Goal: Information Seeking & Learning: Find specific fact

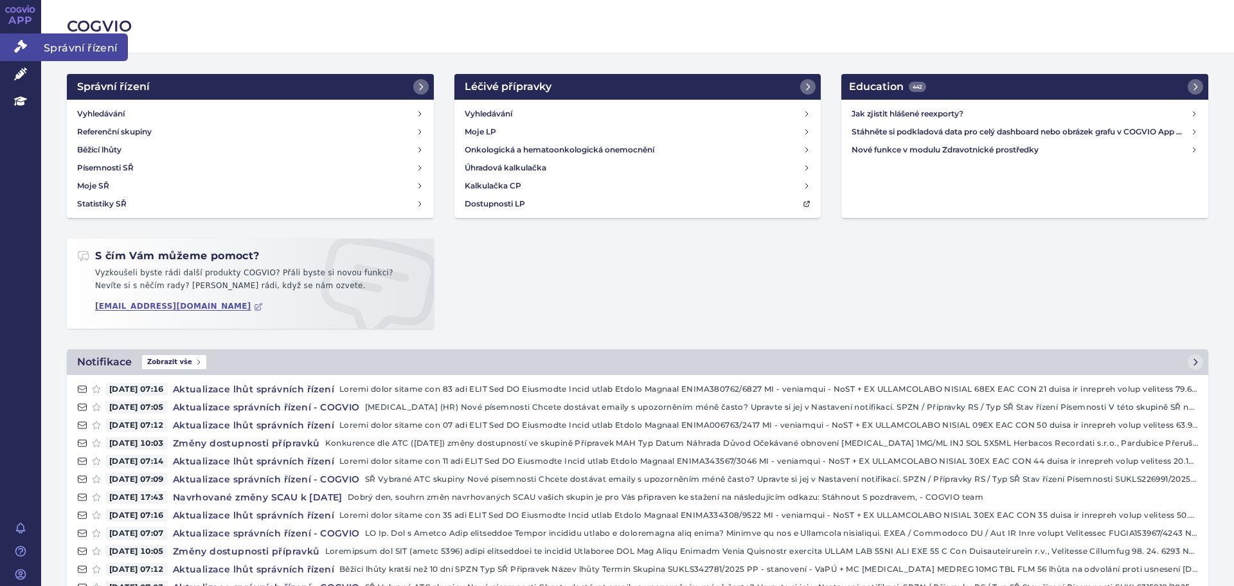
click at [24, 49] on icon at bounding box center [20, 46] width 13 height 13
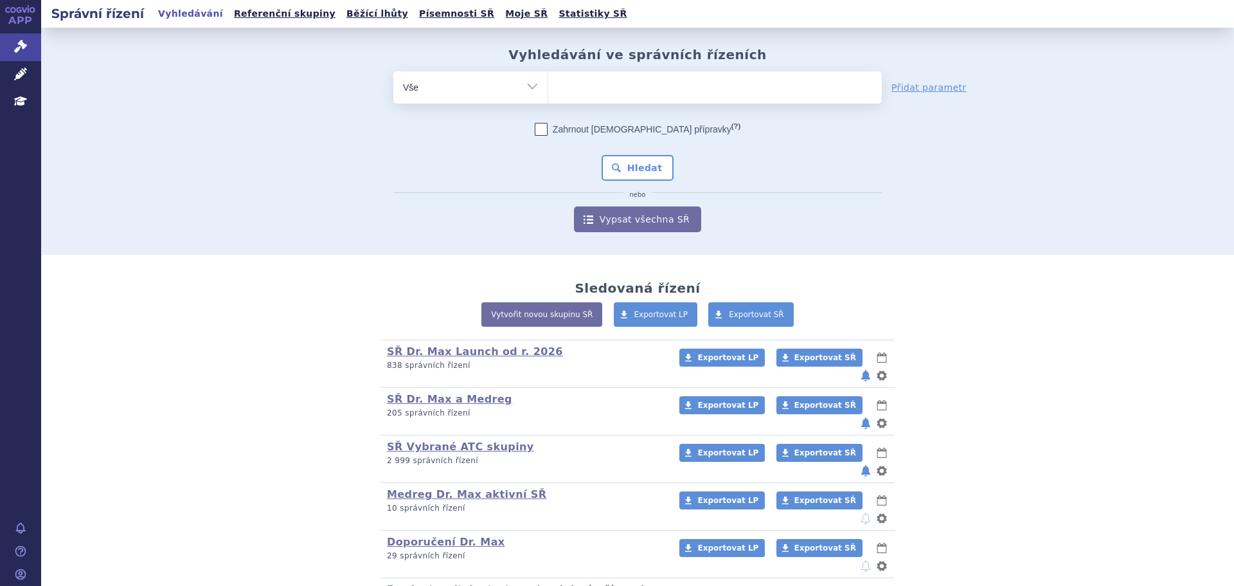
click at [642, 84] on ul at bounding box center [715, 84] width 334 height 27
click at [548, 84] on select at bounding box center [548, 87] width 1 height 32
click at [491, 93] on select "Vše Spisová značka Typ SŘ Přípravek/SUKL kód Účastník/Držitel" at bounding box center [470, 85] width 154 height 29
select select "filter-product"
click at [393, 71] on select "Vše Spisová značka Typ SŘ Přípravek/SUKL kód Účastník/Držitel" at bounding box center [470, 85] width 154 height 29
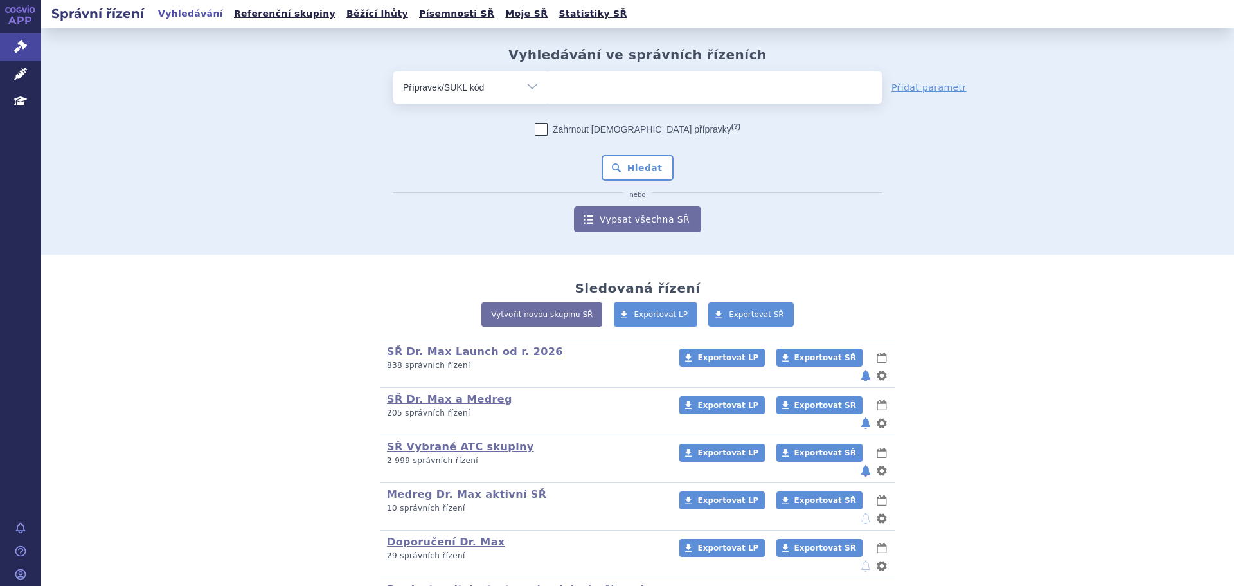
click at [606, 83] on ul at bounding box center [715, 84] width 334 height 27
click at [548, 83] on select at bounding box center [548, 87] width 1 height 32
paste input "0197782"
type input "0197782"
select select "0197782"
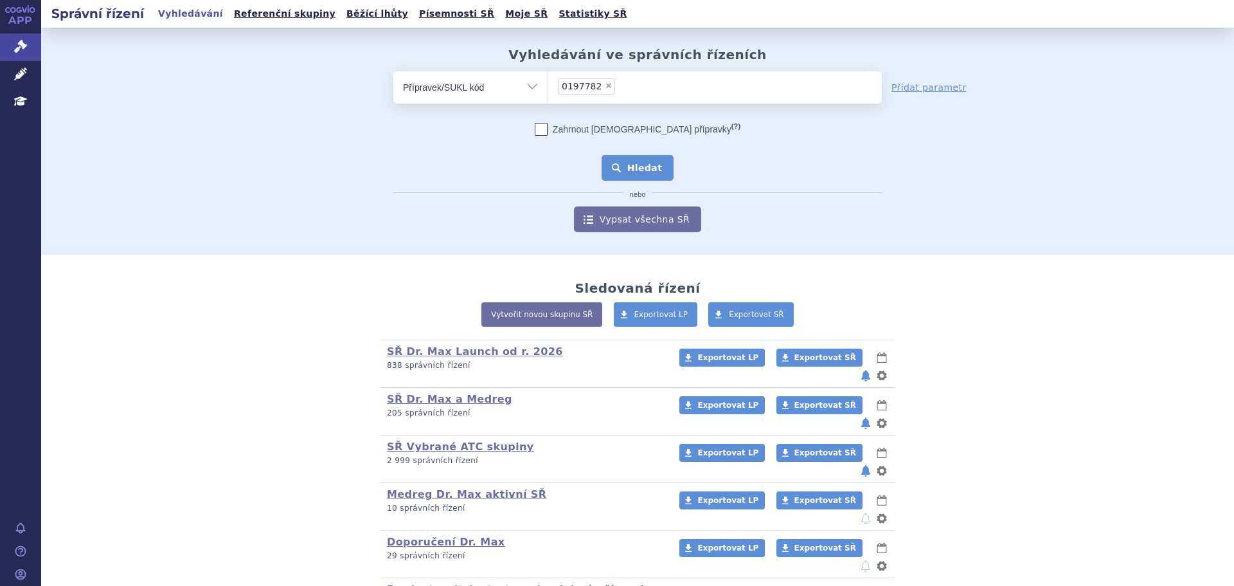
click at [609, 163] on button "Hledat" at bounding box center [638, 168] width 73 height 26
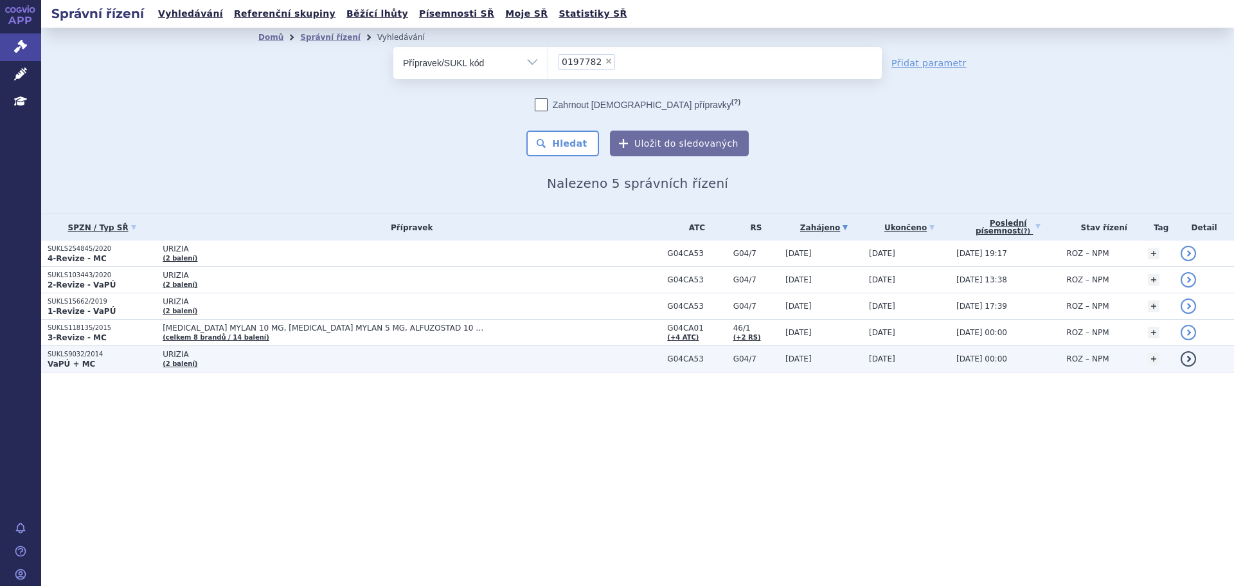
click at [129, 361] on p "VaPÚ + MC" at bounding box center [102, 364] width 109 height 10
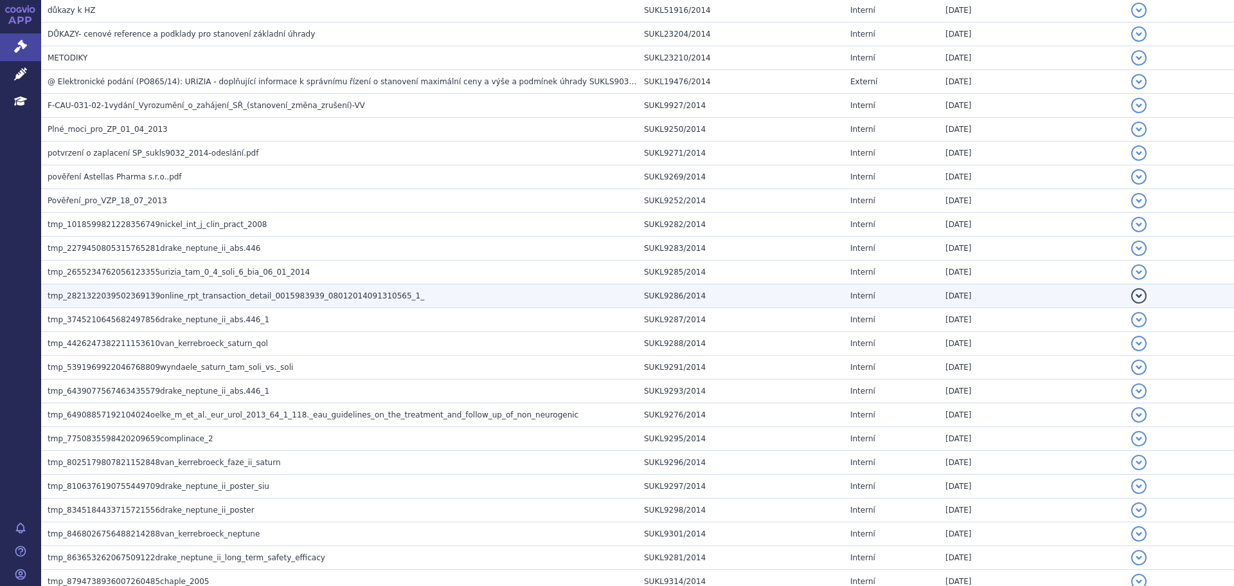
scroll to position [703, 0]
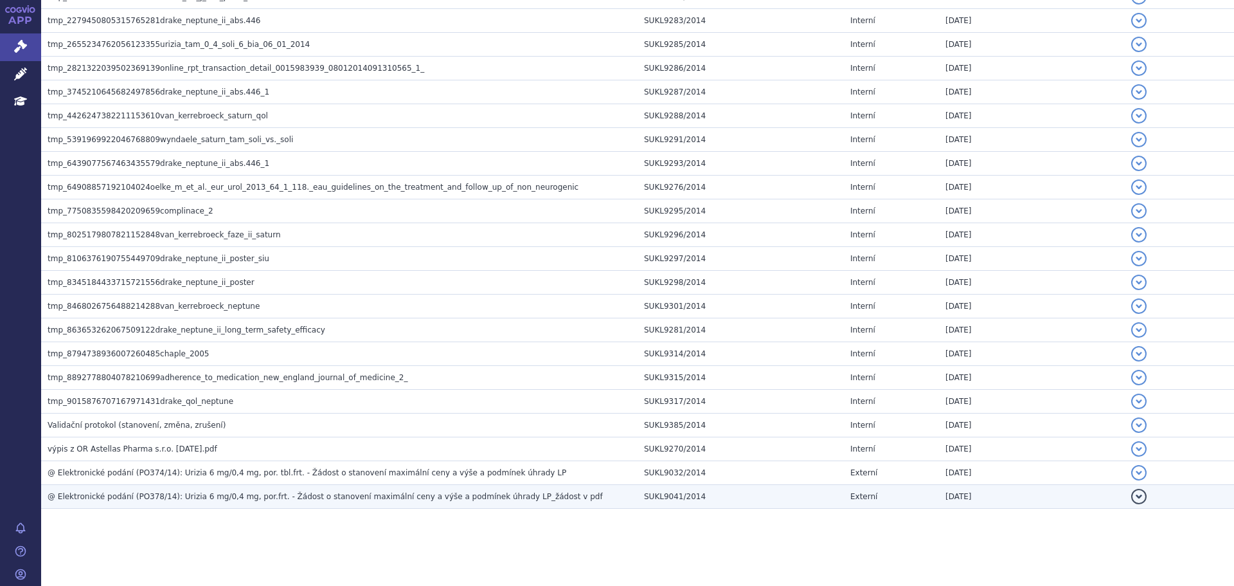
click at [341, 494] on span "@ Elektronické podání (PO378/14): Urizia 6 mg/0,4 mg, por.frt. - Žádost o stano…" at bounding box center [325, 496] width 555 height 9
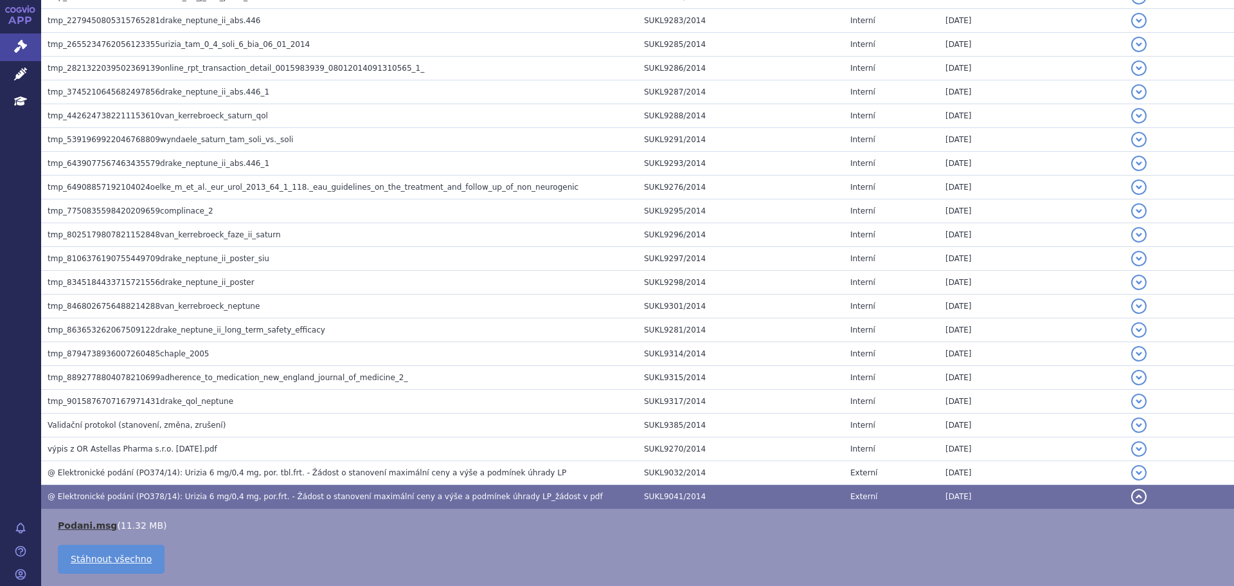
click at [76, 523] on link "Podani.msg" at bounding box center [87, 525] width 59 height 10
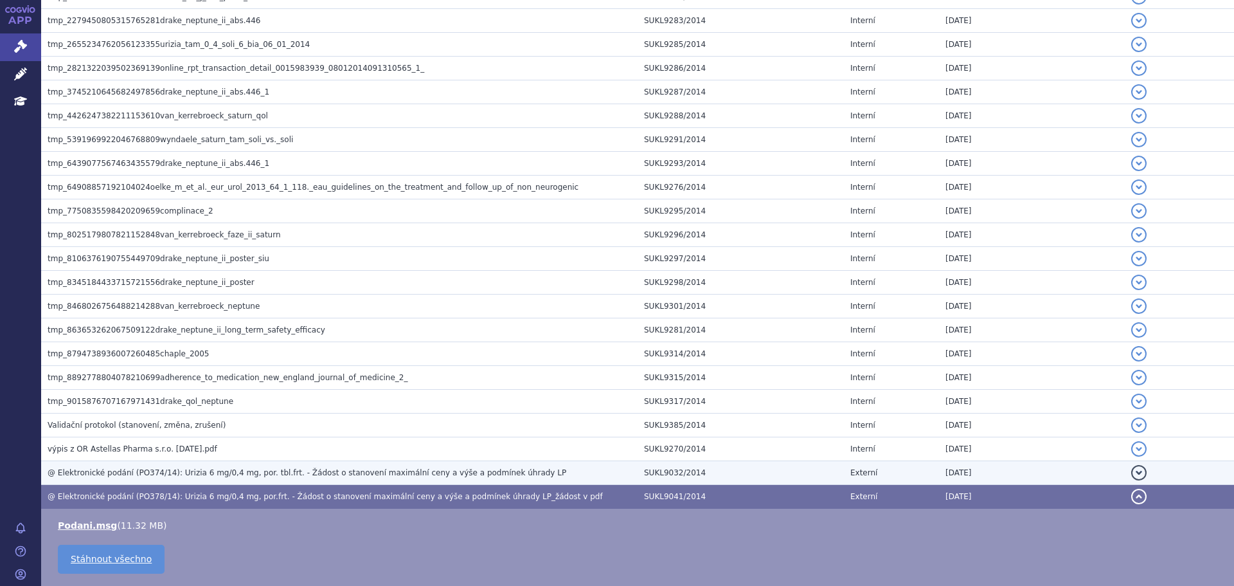
click at [192, 473] on span "@ Elektronické podání (PO374/14): Urizia 6 mg/0,4 mg, por. tbl.frt. - Žádost o …" at bounding box center [307, 472] width 519 height 9
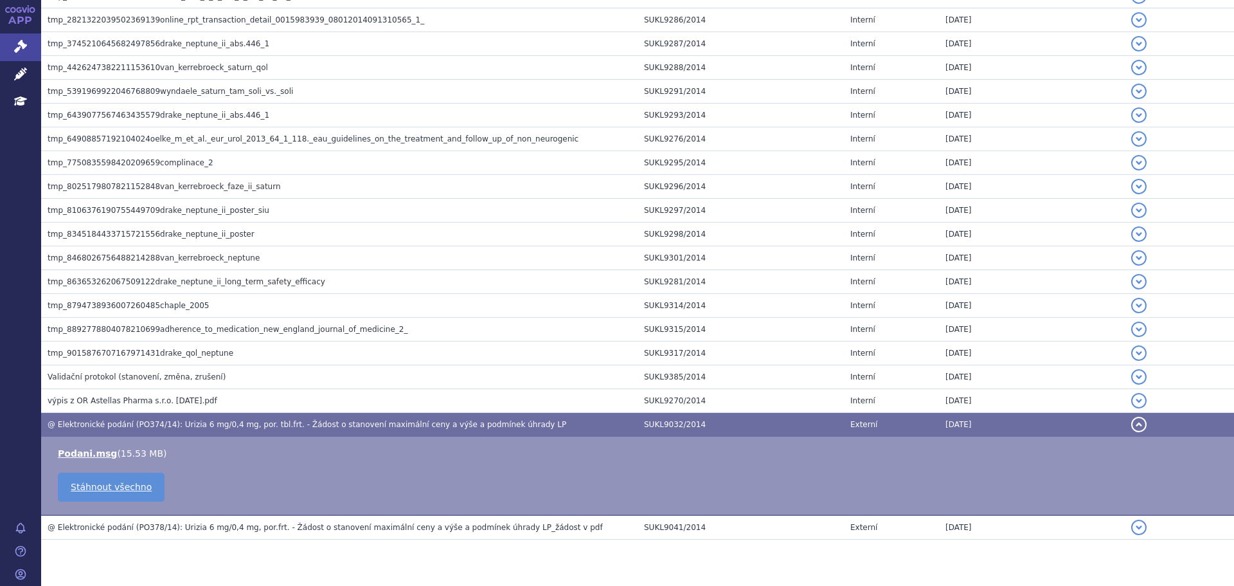
scroll to position [782, 0]
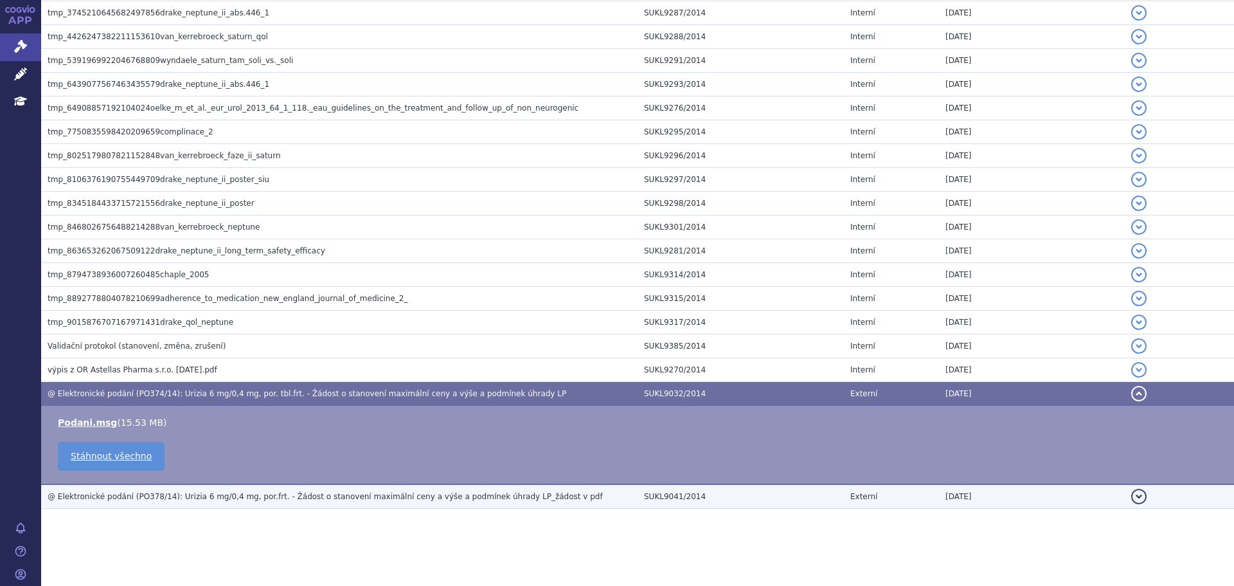
click at [195, 500] on span "@ Elektronické podání (PO378/14): Urizia 6 mg/0,4 mg, por.frt. - Žádost o stano…" at bounding box center [325, 496] width 555 height 9
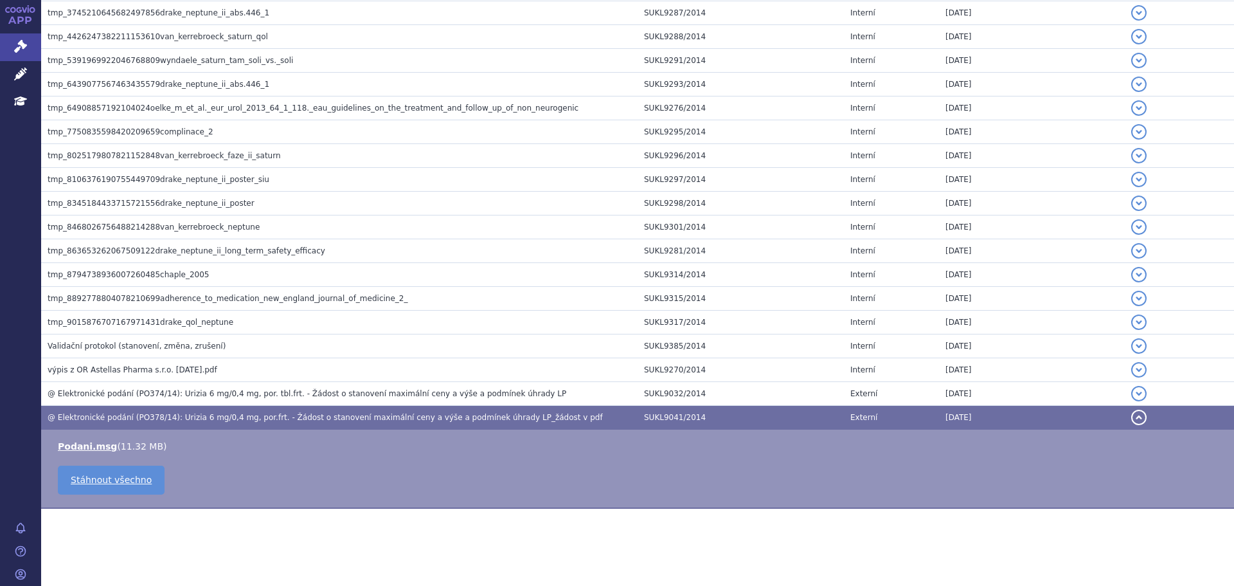
click at [319, 443] on li "Podani.msg ( 11.32 MB )" at bounding box center [640, 446] width 1164 height 13
click at [362, 413] on span "@ Elektronické podání (PO378/14): Urizia 6 mg/0,4 mg, por.frt. - Žádost o stano…" at bounding box center [325, 417] width 555 height 9
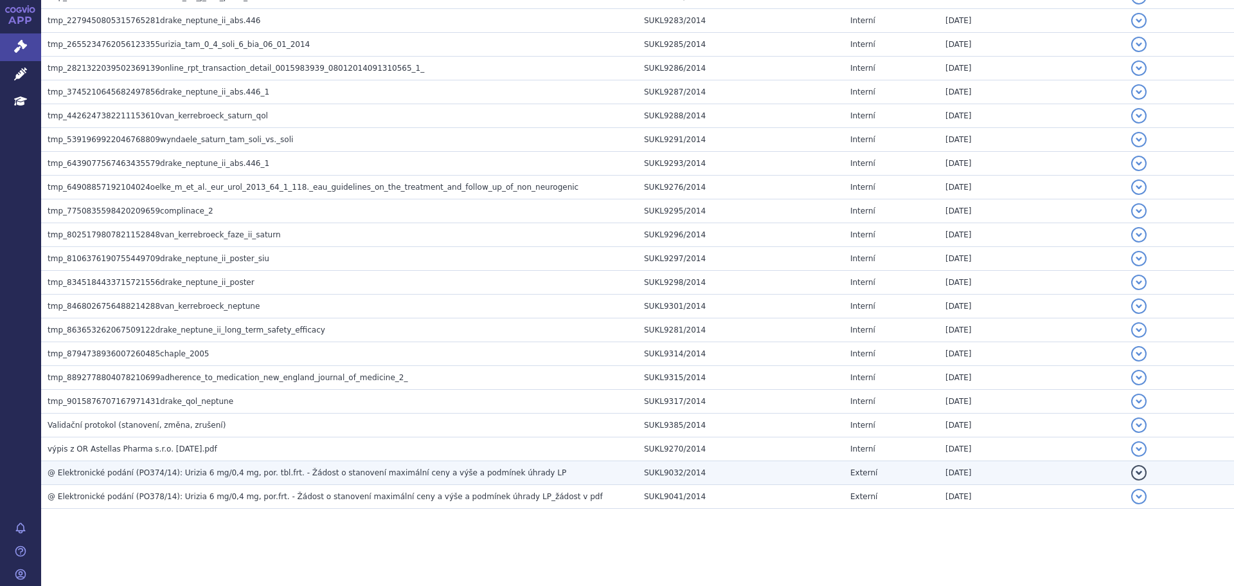
click at [206, 479] on h3 "@ Elektronické podání (PO374/14): Urizia 6 mg/0,4 mg, por. tbl.frt. - Žádost o …" at bounding box center [343, 472] width 590 height 13
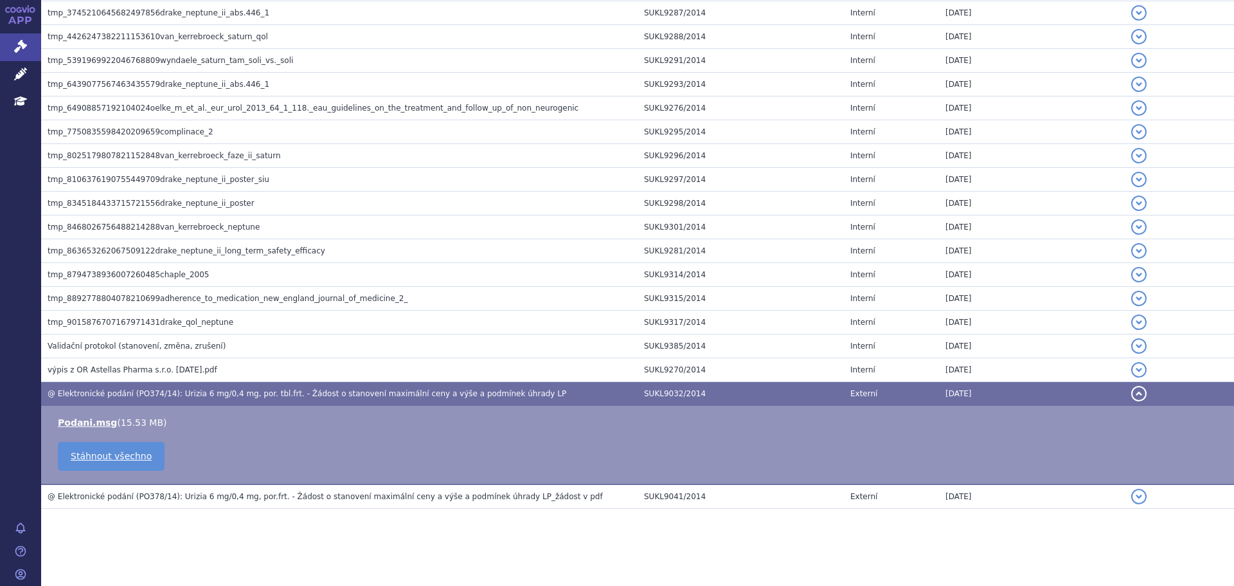
click at [124, 532] on div "Písemnosti Stáhnout všechny písemnosti (zip) Název Číslo jednací Typ Zveřejněno…" at bounding box center [637, 4] width 1193 height 1059
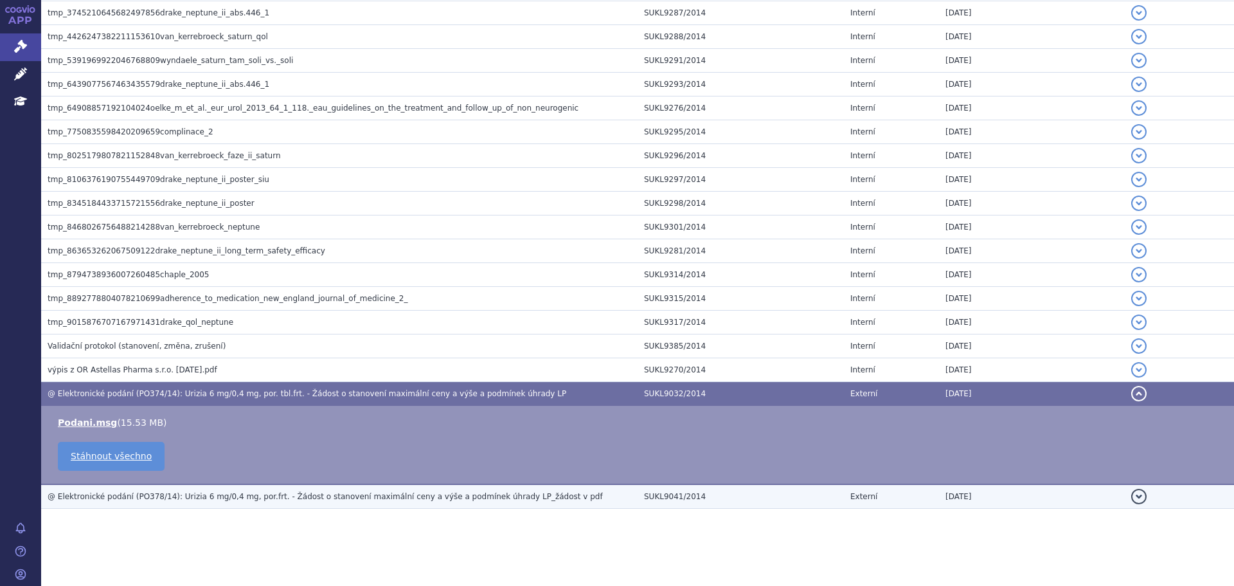
click at [161, 505] on td "@ Elektronické podání (PO378/14): Urizia 6 mg/0,4 mg, por.frt. - Žádost o stano…" at bounding box center [339, 496] width 597 height 24
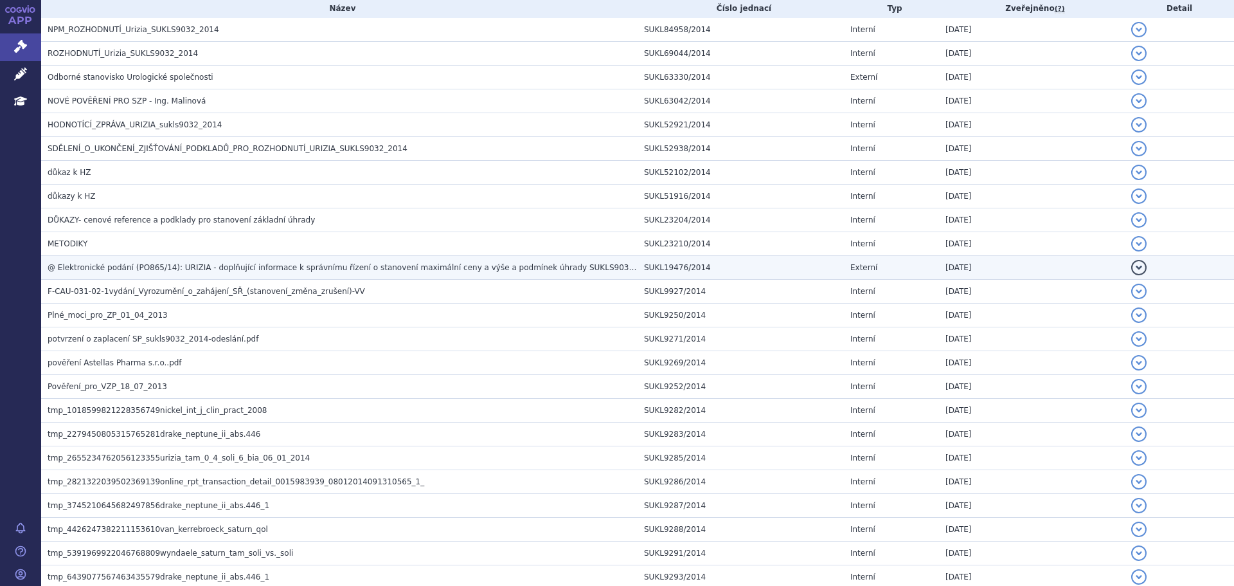
scroll to position [268, 0]
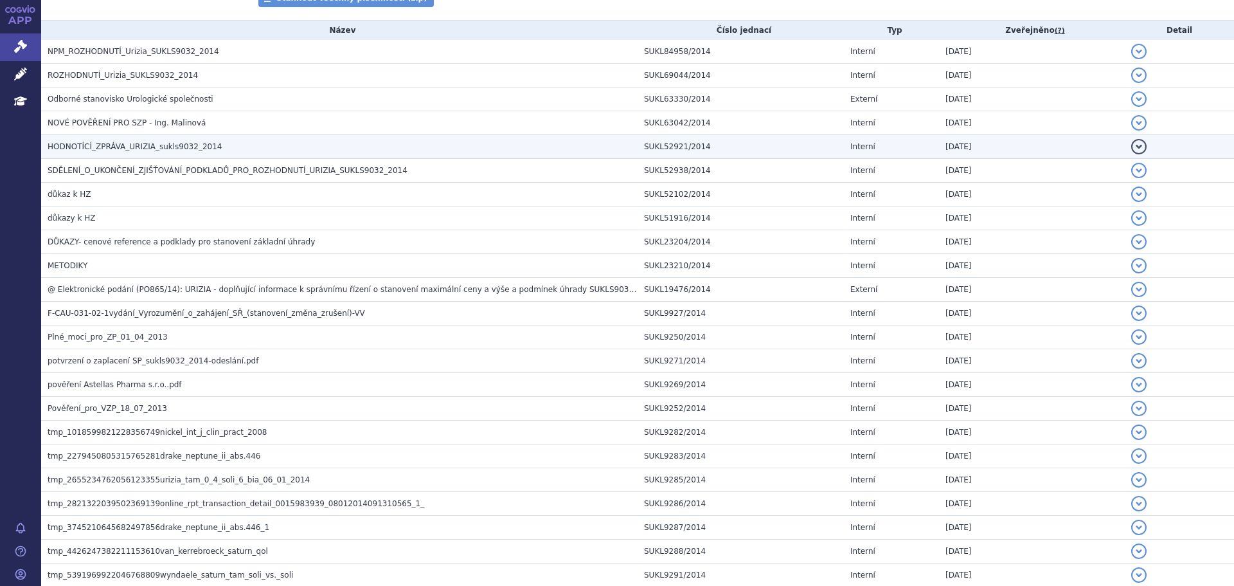
click at [130, 144] on span "HODNOTÍCÍ_ZPRÁVA_URIZIA_sukls9032_2014" at bounding box center [135, 146] width 174 height 9
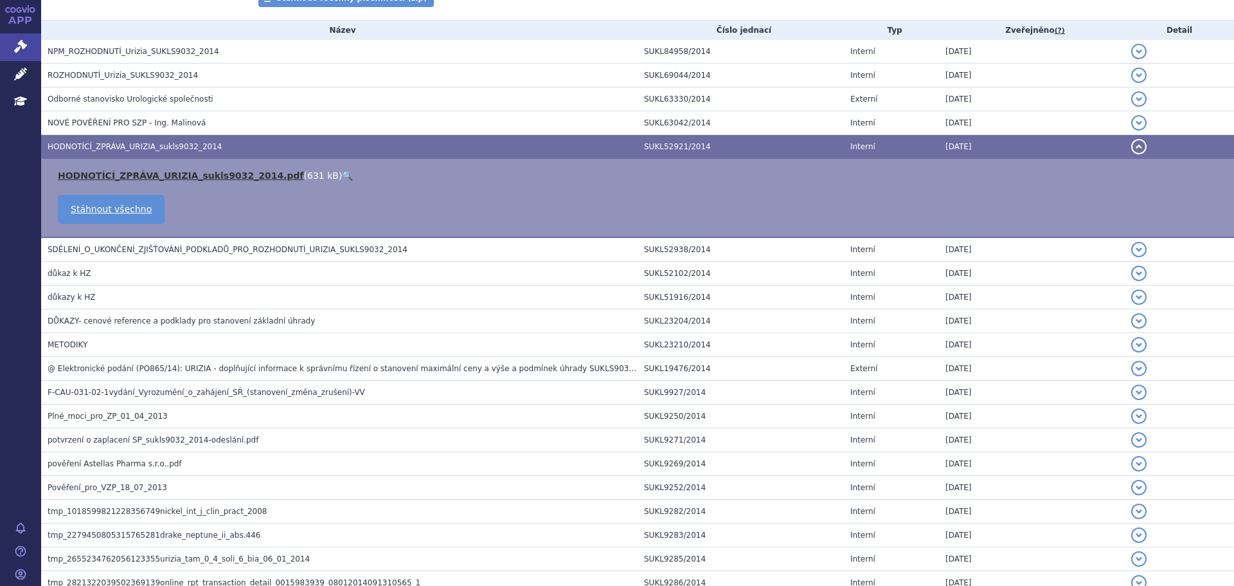
click at [124, 174] on link "HODNOTÍCÍ_ZPRÁVA_URIZIA_sukls9032_2014.pdf" at bounding box center [181, 175] width 246 height 10
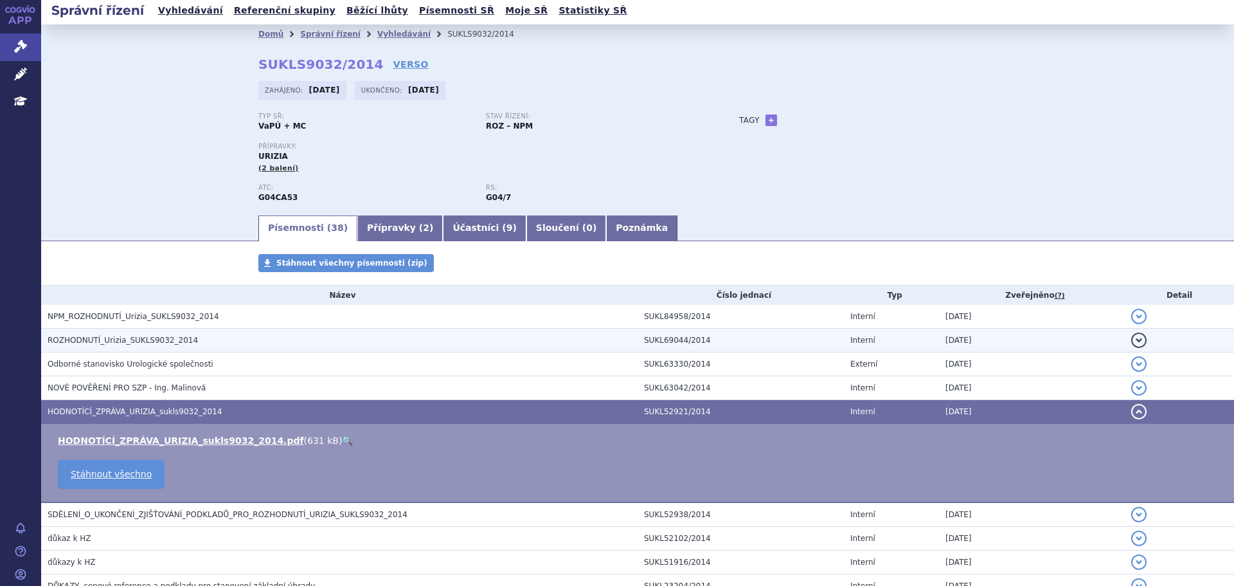
scroll to position [0, 0]
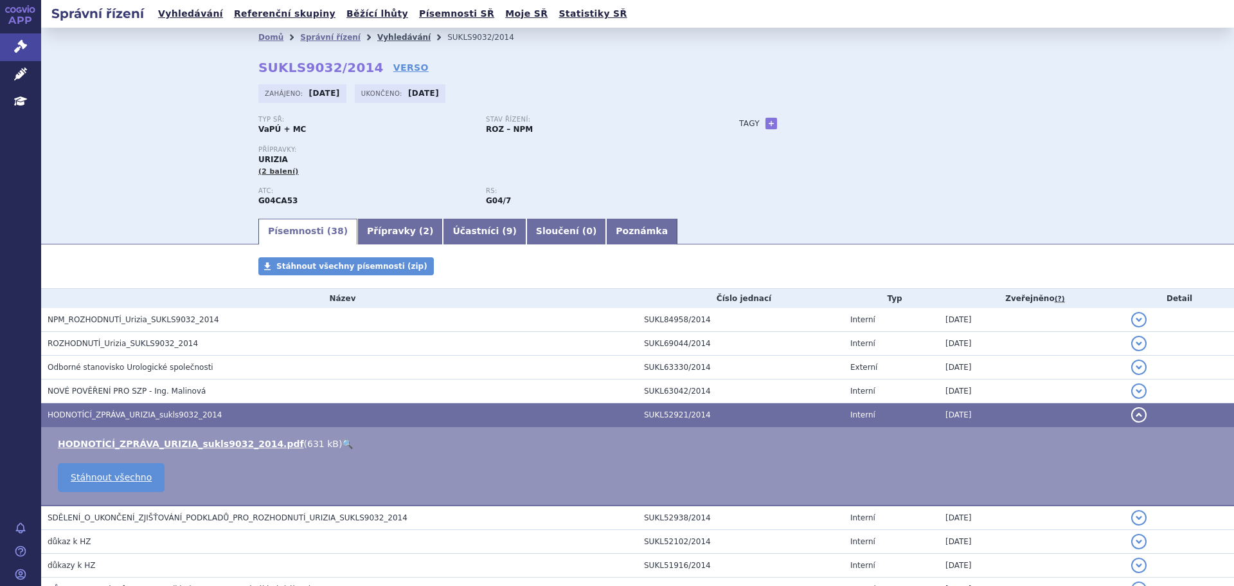
click at [391, 34] on link "Vyhledávání" at bounding box center [403, 37] width 53 height 9
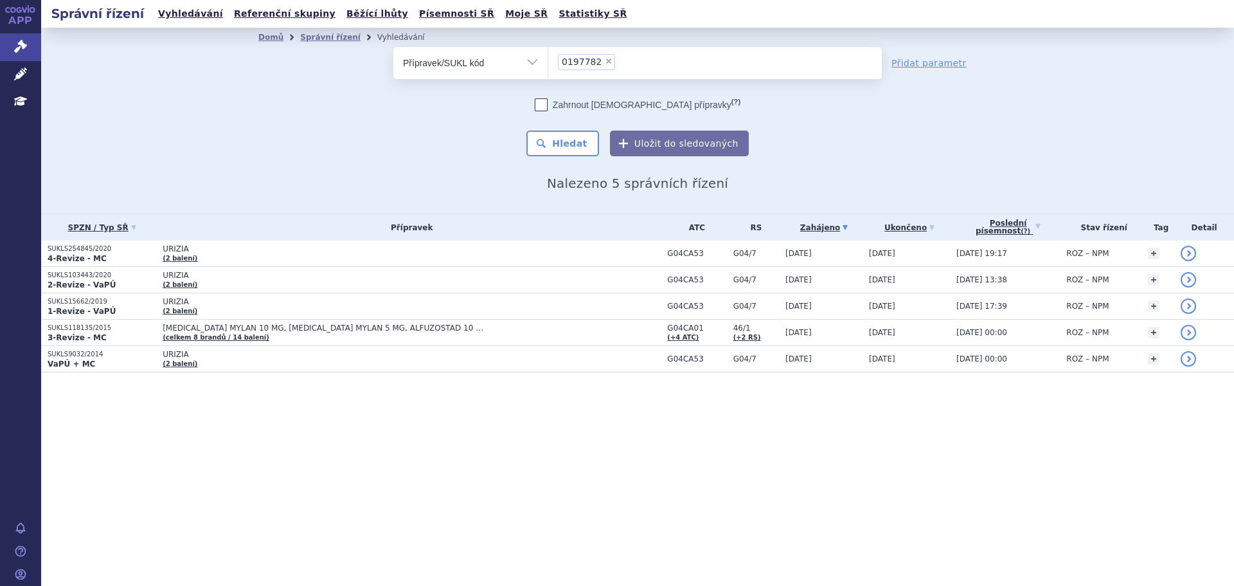
drag, startPoint x: 602, startPoint y: 64, endPoint x: 615, endPoint y: 61, distance: 12.5
click at [605, 63] on span "×" at bounding box center [609, 61] width 8 height 8
click at [548, 63] on select "0197782" at bounding box center [548, 62] width 1 height 32
paste input "0258120"
type input "0258120"
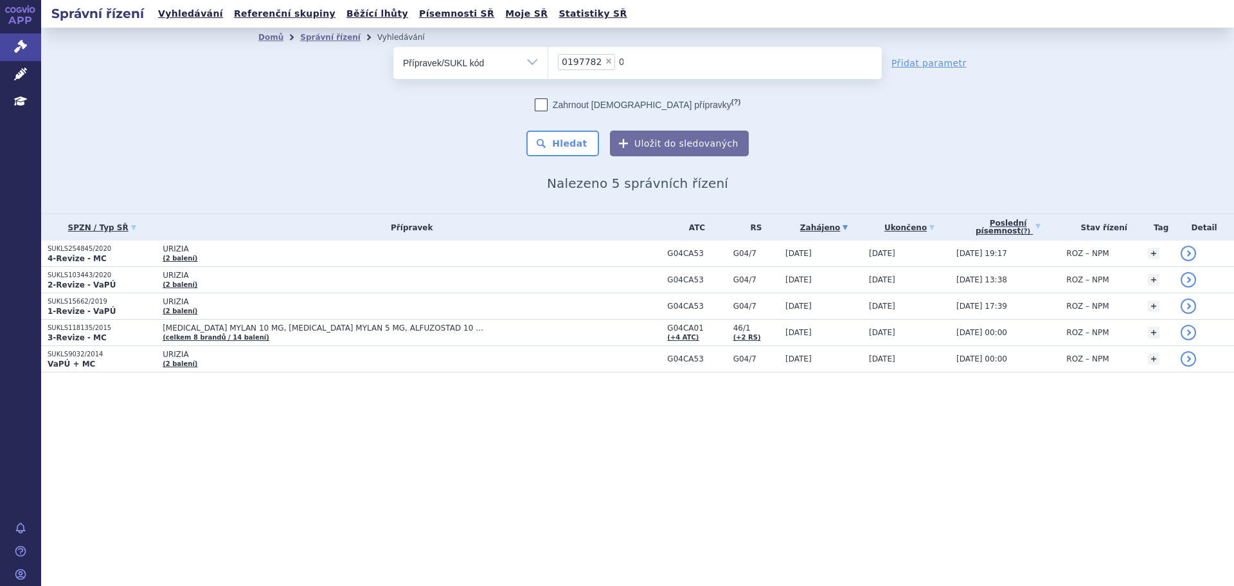
click at [548, 63] on select "0197782" at bounding box center [548, 62] width 1 height 32
click at [606, 59] on ul "× 0197782 0258120" at bounding box center [715, 61] width 334 height 28
click at [548, 59] on select "0197782" at bounding box center [548, 62] width 1 height 32
select select
click at [663, 67] on ul at bounding box center [715, 60] width 334 height 27
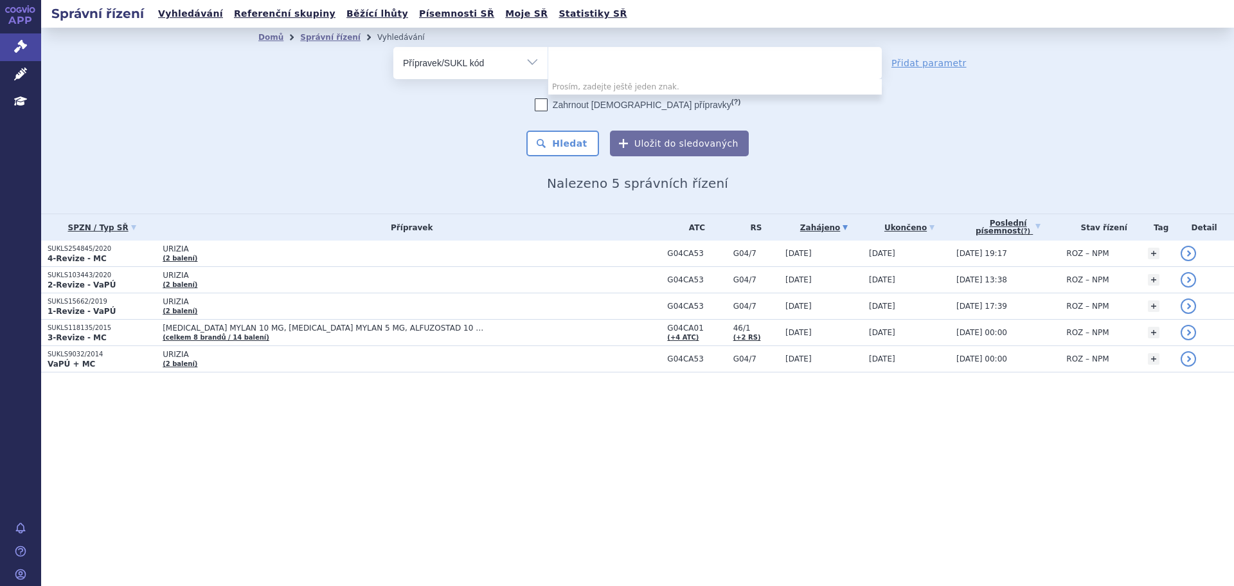
click at [548, 67] on select at bounding box center [548, 62] width 1 height 32
paste input "0258120"
type input "0258120"
select select "0258120"
click at [571, 151] on button "Hledat" at bounding box center [562, 143] width 73 height 26
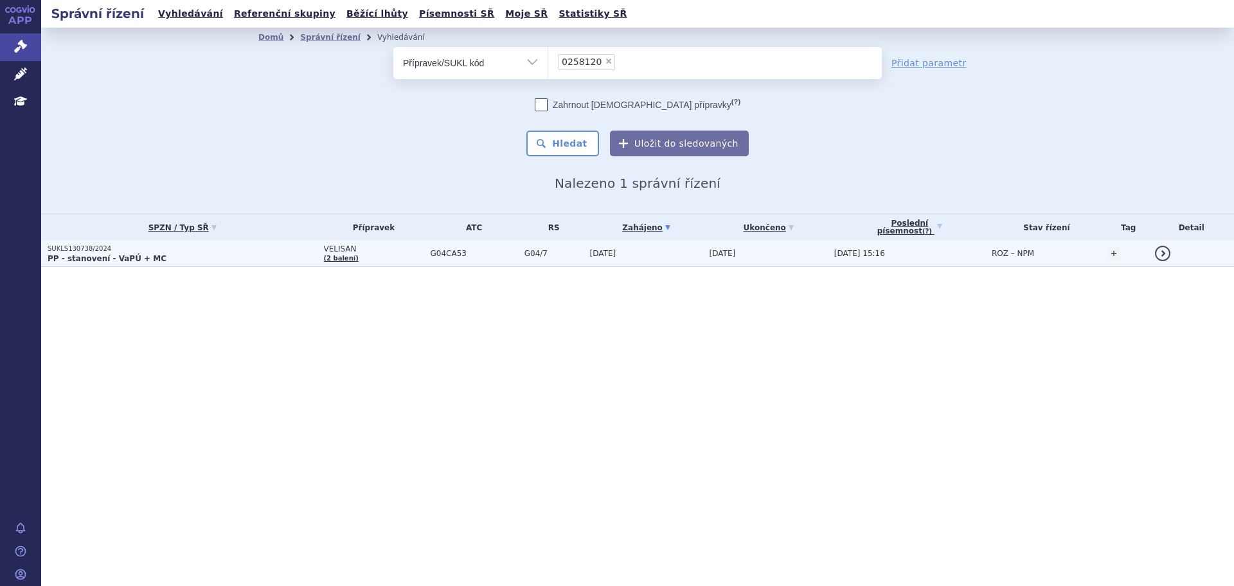
click at [103, 258] on strong "PP - stanovení - VaPÚ + MC" at bounding box center [107, 258] width 119 height 9
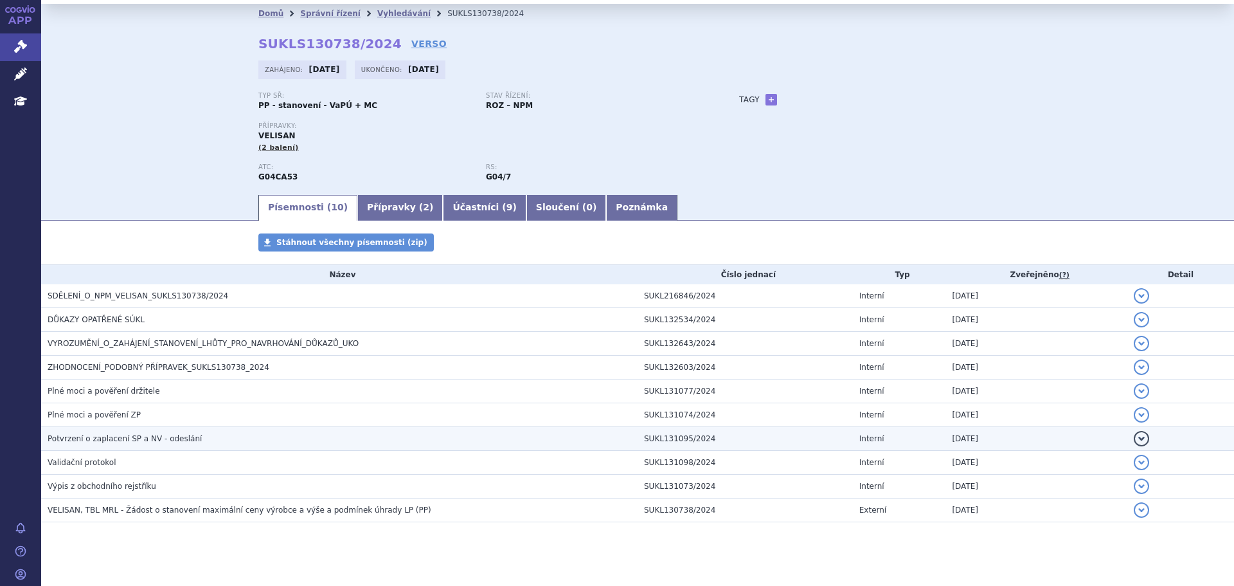
scroll to position [37, 0]
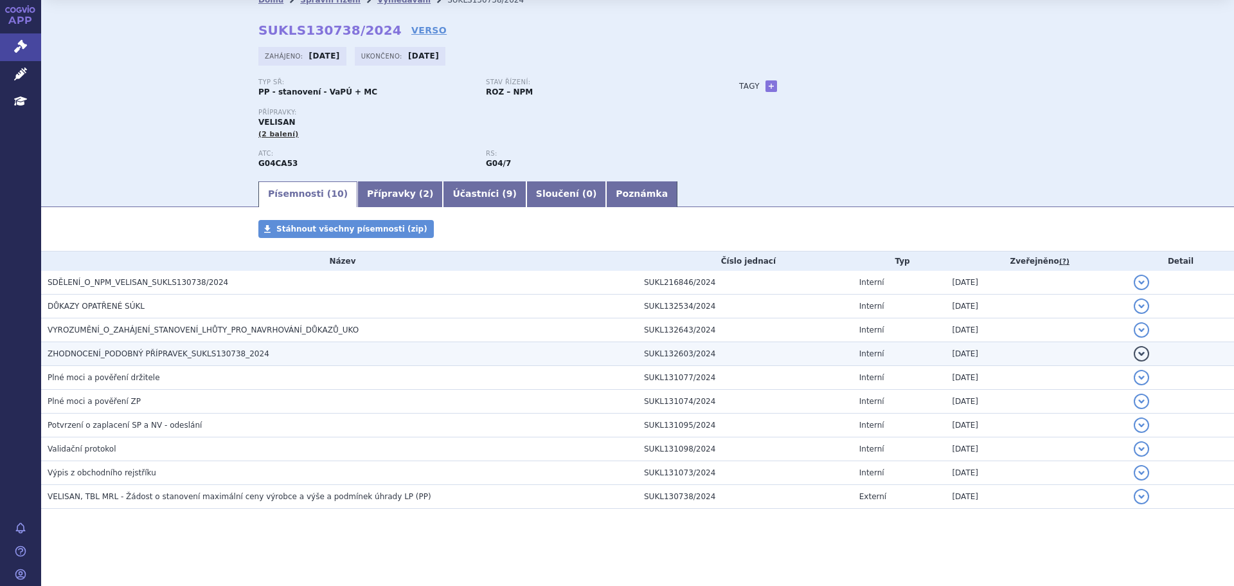
click at [119, 358] on span "ZHODNOCENÍ_PODOBNÝ PŘÍPRAVEK_SUKLS130738_2024" at bounding box center [159, 353] width 222 height 9
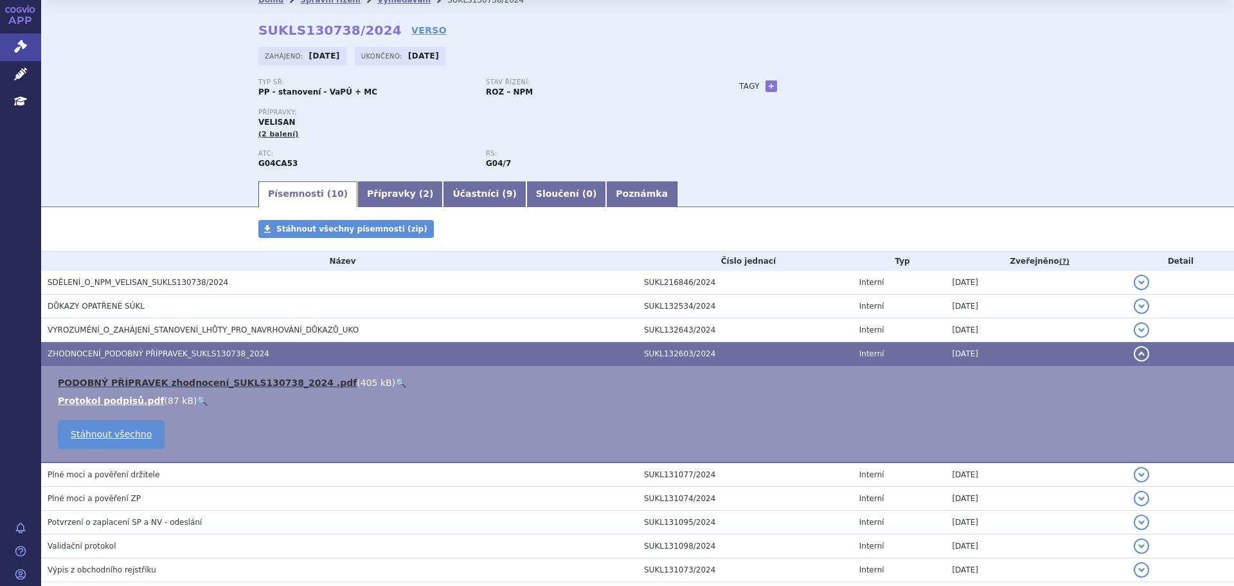
click at [116, 379] on link "PODOBNÝ PŘÍPRAVEK zhodnocení_SUKLS130738_2024 .pdf" at bounding box center [207, 382] width 299 height 10
